Goal: Navigation & Orientation: Find specific page/section

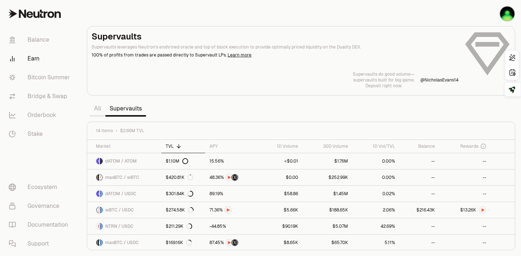
click at [309, 111] on section "Supervaults Supervaults leverages Neutron's enshrined oracle and top of block e…" at bounding box center [301, 128] width 440 height 256
click at [280, 223] on link "$90.19K" at bounding box center [280, 226] width 46 height 16
click at [299, 112] on section "Supervaults Supervaults leverages Neutron's enshrined oracle and top of block e…" at bounding box center [301, 128] width 440 height 256
click at [35, 39] on link "Balance" at bounding box center [40, 39] width 75 height 19
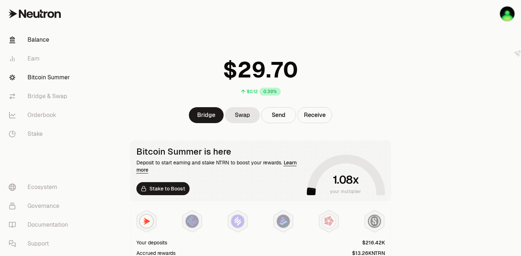
click at [52, 79] on link "Bitcoin Summer" at bounding box center [40, 77] width 75 height 19
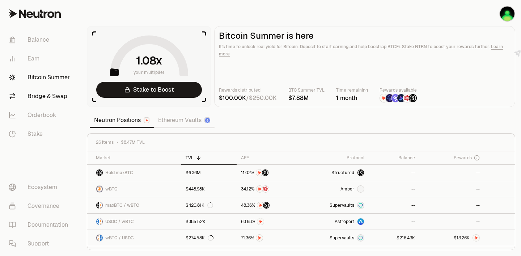
click at [51, 90] on link "Bridge & Swap" at bounding box center [40, 96] width 75 height 19
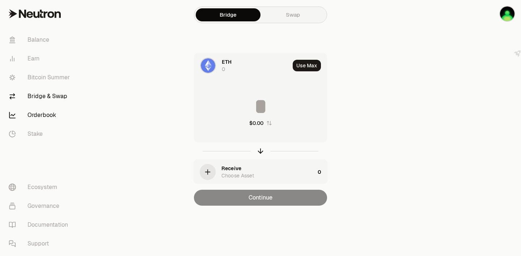
click at [51, 112] on link "Orderbook" at bounding box center [40, 115] width 75 height 19
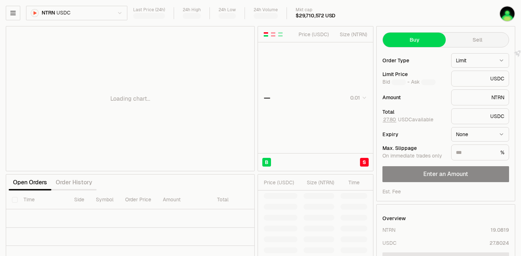
type input "********"
